Goal: Transaction & Acquisition: Purchase product/service

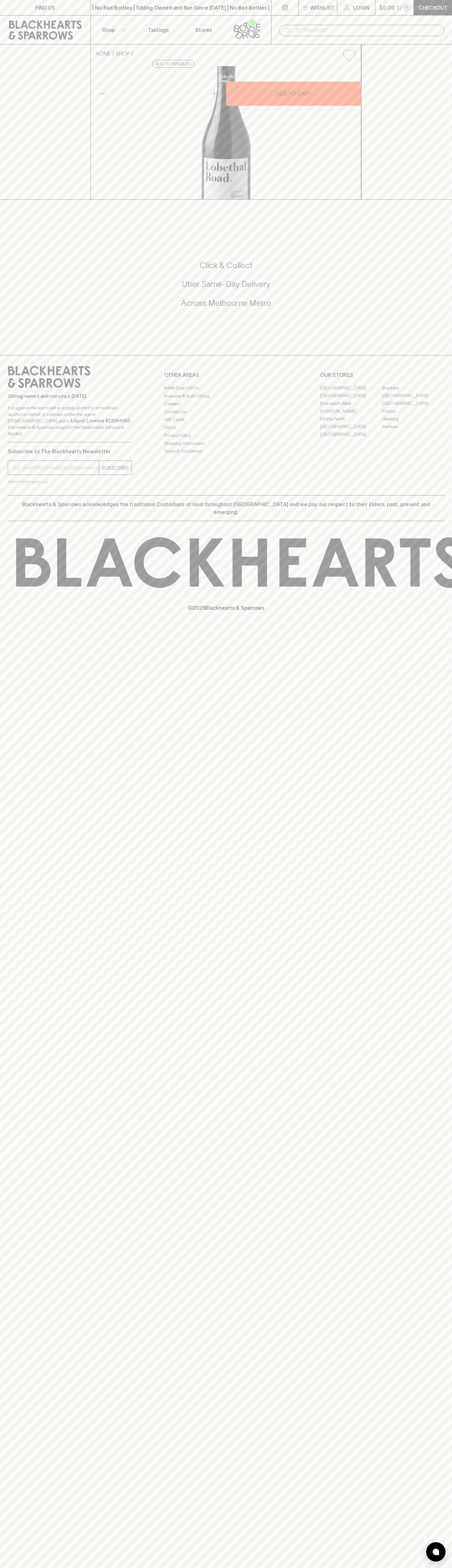
click at [351, 430] on link "[GEOGRAPHIC_DATA]" at bounding box center [351, 426] width 62 height 8
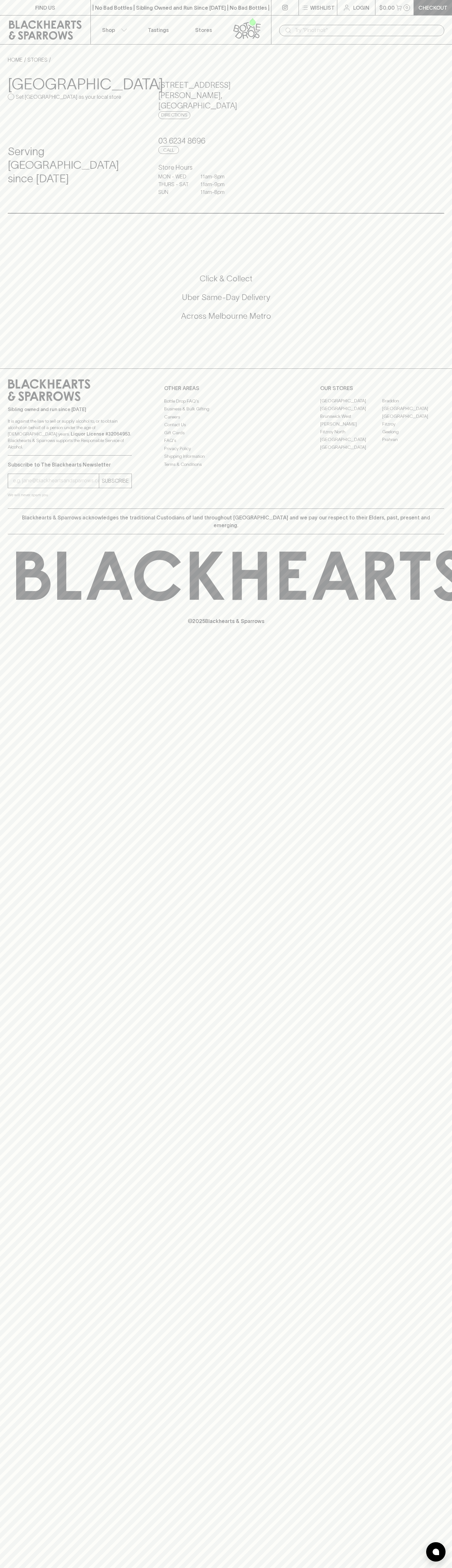
click at [434, 8] on p "Checkout" at bounding box center [433, 7] width 29 height 8
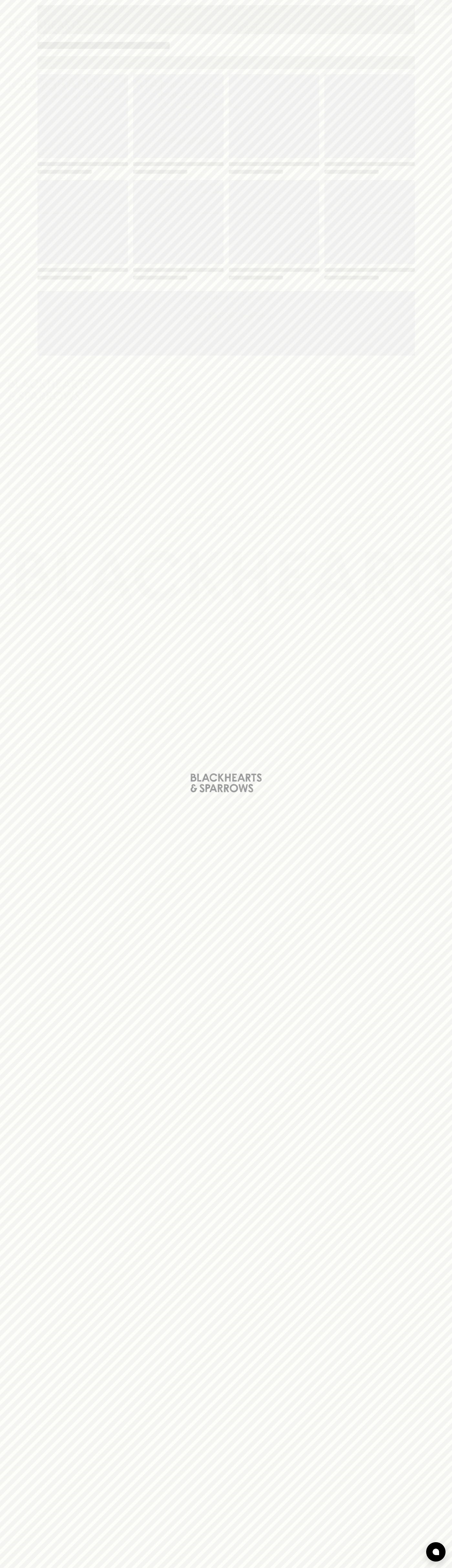
click at [445, 112] on div "Loading" at bounding box center [226, 784] width 452 height 1568
click at [47, 1567] on html "FIND US | No Bad Bottles | Sibling Owned and Run Since [DATE] | No Bad Bottles …" at bounding box center [226, 784] width 452 height 1568
click at [12, 1107] on div "Loading" at bounding box center [226, 784] width 452 height 1568
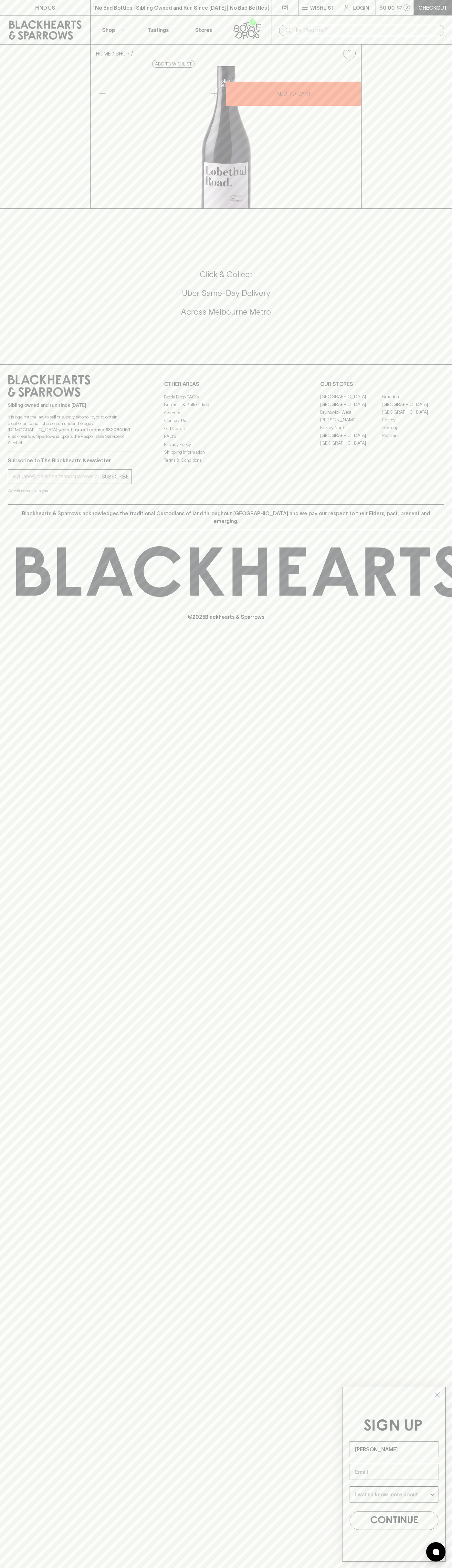
type input "John Smith"
